Goal: Check status: Check status

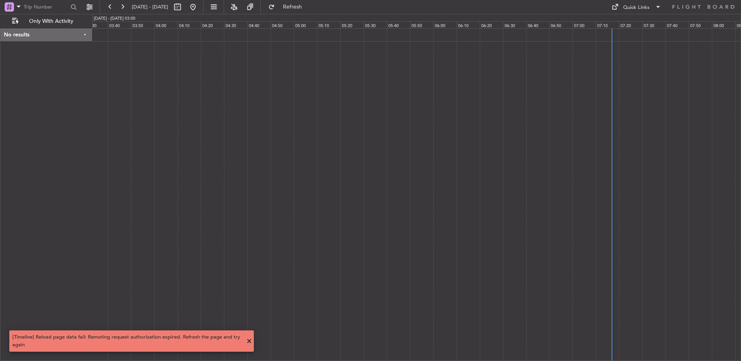
click at [74, 33] on div "No results" at bounding box center [46, 35] width 92 height 13
click at [43, 19] on span "Only With Activity" at bounding box center [51, 21] width 62 height 5
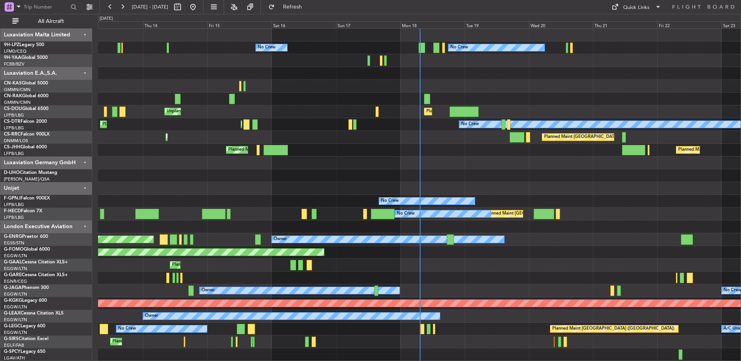
click at [361, 115] on div "Unplanned Maint [GEOGRAPHIC_DATA] ([GEOGRAPHIC_DATA]) Planned Maint [GEOGRAPHIC…" at bounding box center [419, 111] width 642 height 13
click at [395, 87] on div at bounding box center [419, 86] width 642 height 13
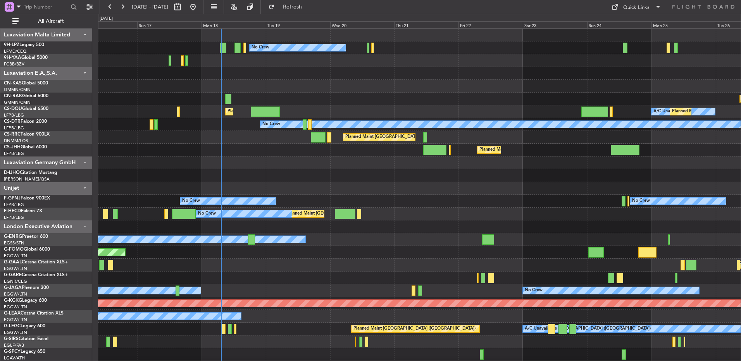
click at [307, 189] on div at bounding box center [419, 188] width 642 height 13
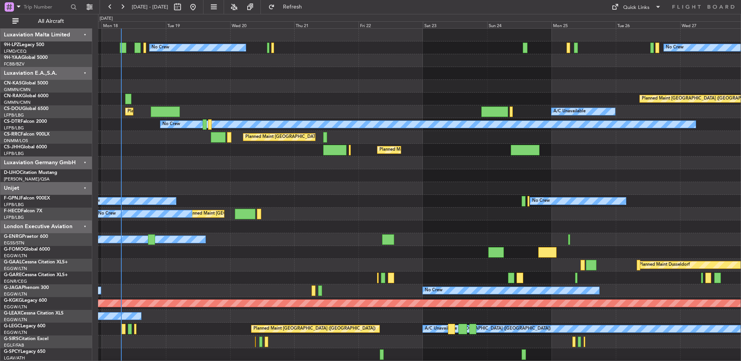
click at [309, 12] on button "Refresh" at bounding box center [288, 7] width 46 height 12
